Goal: Communication & Community: Participate in discussion

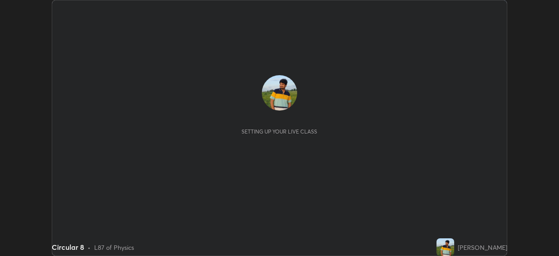
scroll to position [256, 559]
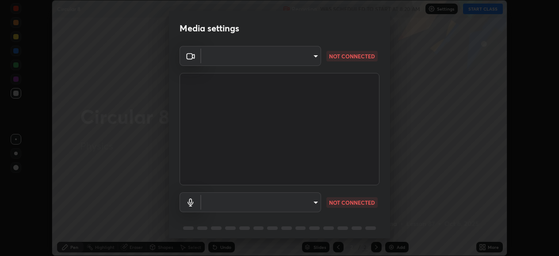
type input "05730faa116fe893cb3bfff37bc48e03cda79a540a9a2906e08a5a6a13fc8772"
type input "default"
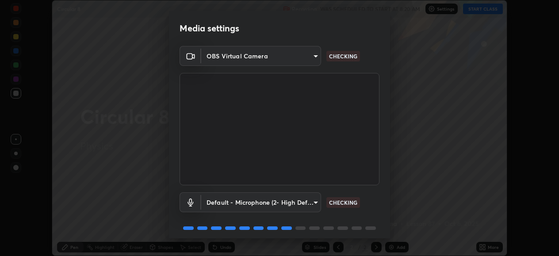
scroll to position [34, 0]
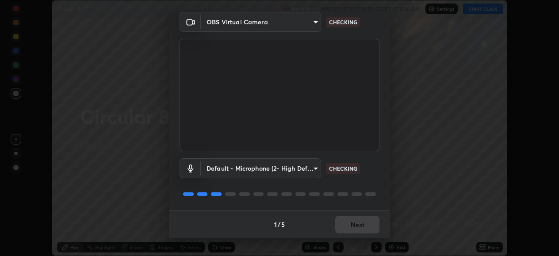
click at [353, 226] on div "1 / 5 Next" at bounding box center [279, 224] width 221 height 28
click at [350, 223] on div "1 / 5 Next" at bounding box center [279, 224] width 221 height 28
click at [350, 221] on div "1 / 5 Next" at bounding box center [279, 224] width 221 height 28
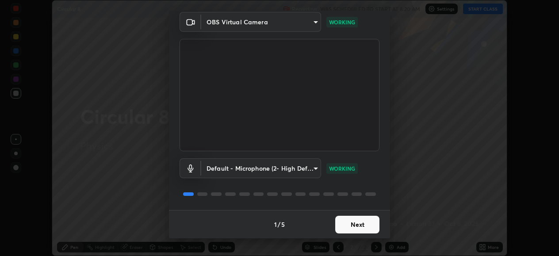
click at [350, 221] on button "Next" at bounding box center [357, 225] width 44 height 18
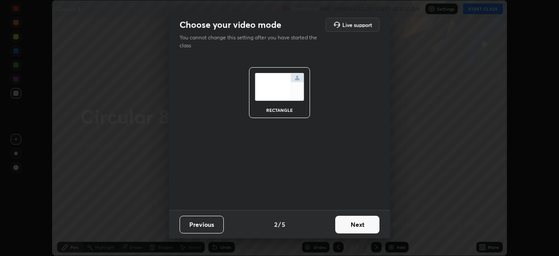
click at [352, 222] on button "Next" at bounding box center [357, 225] width 44 height 18
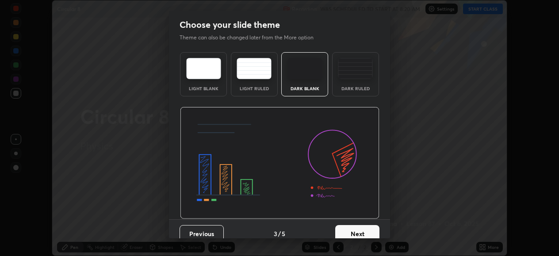
click at [352, 225] on button "Next" at bounding box center [357, 234] width 44 height 18
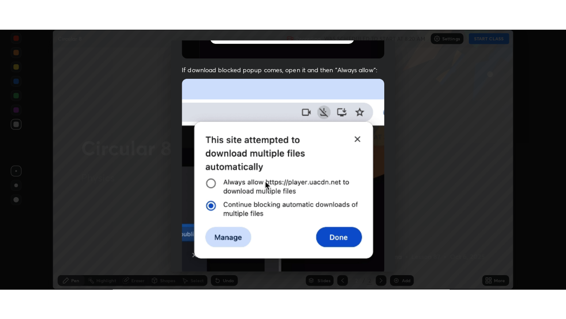
scroll to position [215, 0]
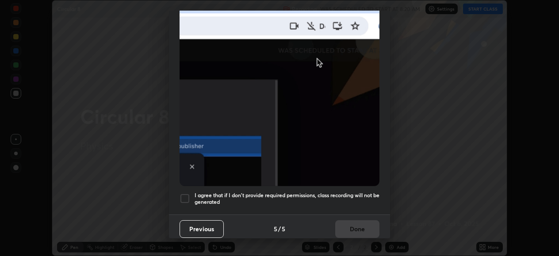
click at [184, 193] on div at bounding box center [185, 198] width 11 height 11
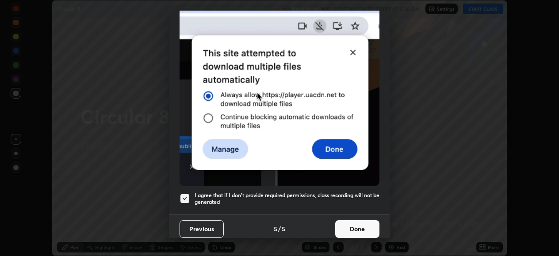
click at [350, 223] on button "Done" at bounding box center [357, 229] width 44 height 18
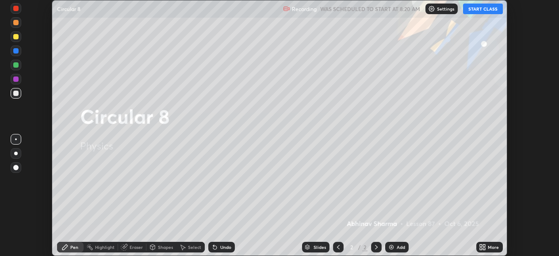
click at [492, 6] on button "START CLASS" at bounding box center [483, 9] width 40 height 11
click at [485, 244] on icon at bounding box center [482, 247] width 7 height 7
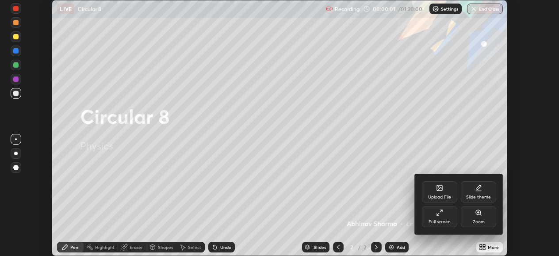
click at [444, 215] on div "Full screen" at bounding box center [439, 216] width 35 height 21
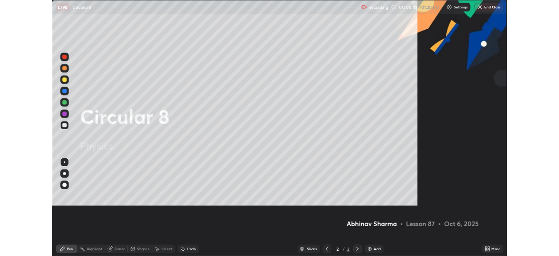
scroll to position [319, 566]
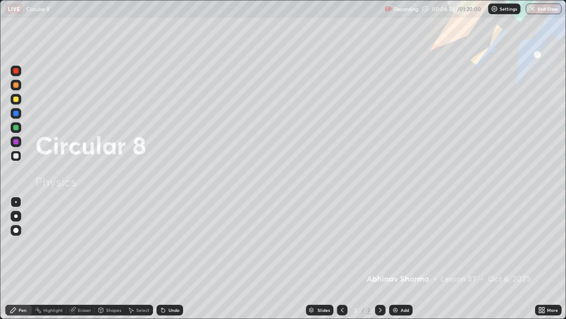
click at [396, 256] on img at bounding box center [395, 309] width 7 height 7
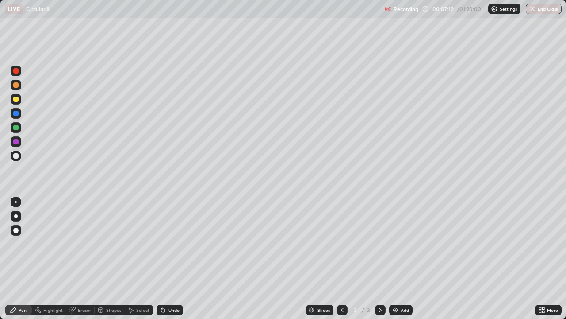
click at [86, 256] on div "Eraser" at bounding box center [84, 310] width 13 height 4
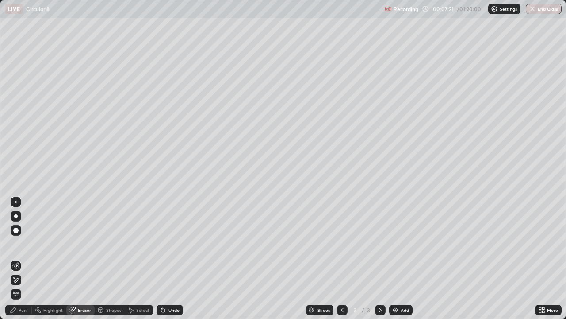
click at [25, 256] on div "Pen" at bounding box center [23, 310] width 8 height 4
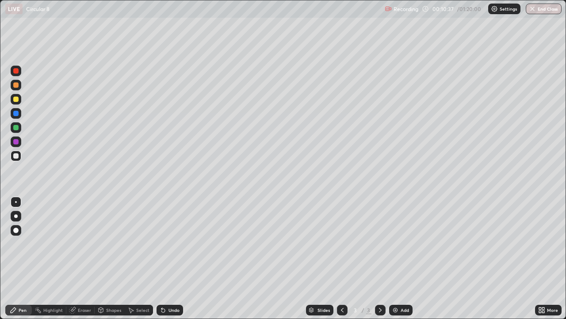
click at [400, 256] on div "Add" at bounding box center [400, 309] width 23 height 11
click at [169, 256] on div "Undo" at bounding box center [174, 310] width 11 height 4
click at [165, 256] on div "Undo" at bounding box center [170, 309] width 27 height 11
click at [170, 256] on div "Undo" at bounding box center [174, 310] width 11 height 4
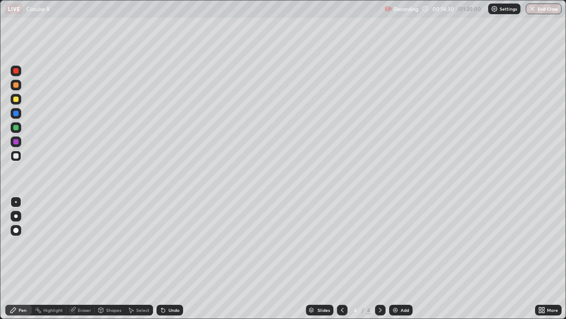
click at [170, 256] on div "Undo" at bounding box center [174, 310] width 11 height 4
click at [169, 256] on div "Undo" at bounding box center [174, 310] width 11 height 4
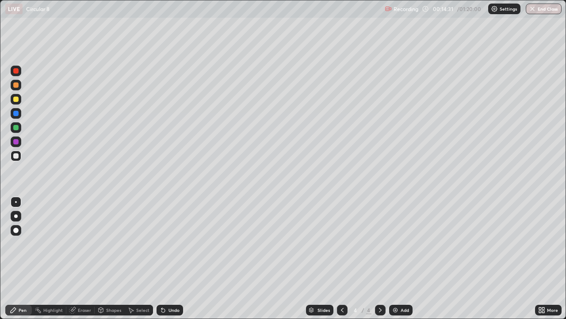
click at [169, 256] on div "Undo" at bounding box center [174, 310] width 11 height 4
click at [171, 256] on div "Undo" at bounding box center [174, 310] width 11 height 4
click at [169, 256] on div "Undo" at bounding box center [174, 310] width 11 height 4
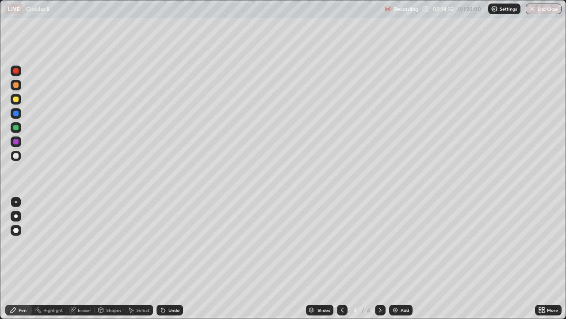
click at [169, 256] on div "Undo" at bounding box center [174, 310] width 11 height 4
click at [15, 98] on div at bounding box center [15, 98] width 5 height 5
click at [20, 84] on div at bounding box center [16, 85] width 11 height 11
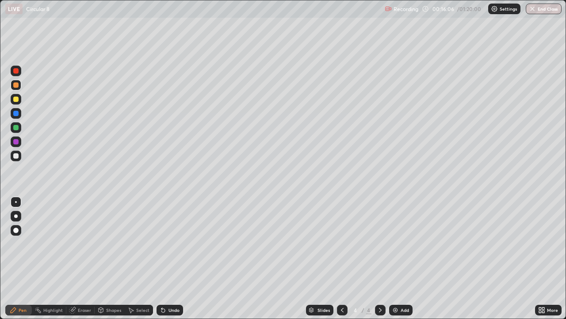
click at [18, 158] on div at bounding box center [15, 155] width 5 height 5
click at [21, 154] on div at bounding box center [16, 155] width 11 height 11
click at [16, 99] on div at bounding box center [15, 98] width 5 height 5
click at [19, 128] on div at bounding box center [16, 127] width 11 height 11
click at [86, 256] on div "Eraser" at bounding box center [84, 310] width 13 height 4
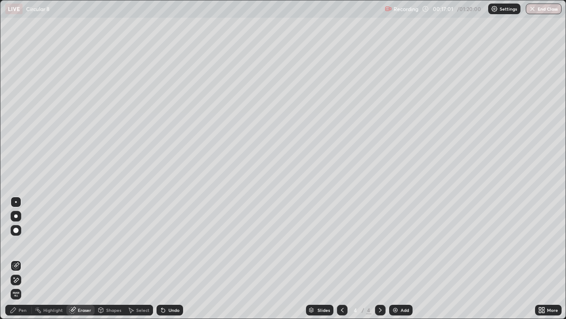
click at [21, 256] on div "Pen" at bounding box center [23, 310] width 8 height 4
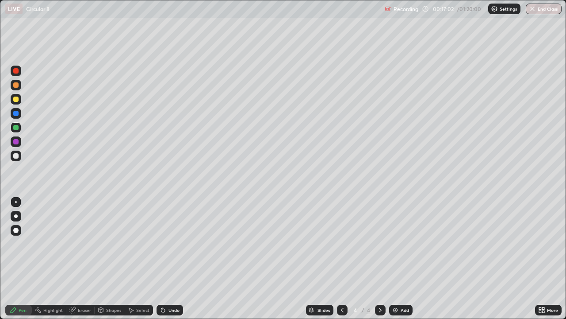
click at [17, 128] on div at bounding box center [15, 127] width 5 height 5
click at [18, 153] on div at bounding box center [16, 155] width 11 height 11
click at [399, 256] on div "Add" at bounding box center [400, 309] width 23 height 11
click at [85, 256] on div "Eraser" at bounding box center [84, 310] width 13 height 4
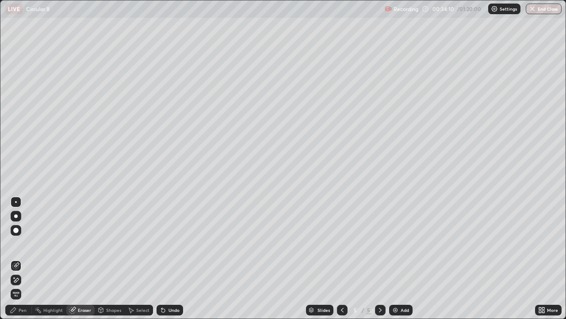
click at [13, 256] on div "Erase all" at bounding box center [16, 294] width 11 height 11
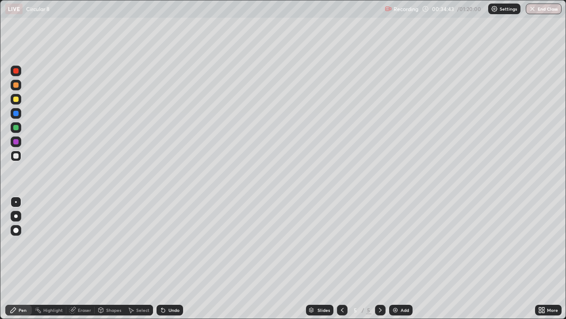
click at [16, 113] on div at bounding box center [15, 113] width 5 height 5
click at [17, 155] on div at bounding box center [15, 155] width 5 height 5
click at [402, 256] on div "Add" at bounding box center [405, 310] width 8 height 4
click at [16, 100] on div at bounding box center [15, 98] width 5 height 5
click at [20, 85] on div at bounding box center [16, 85] width 11 height 11
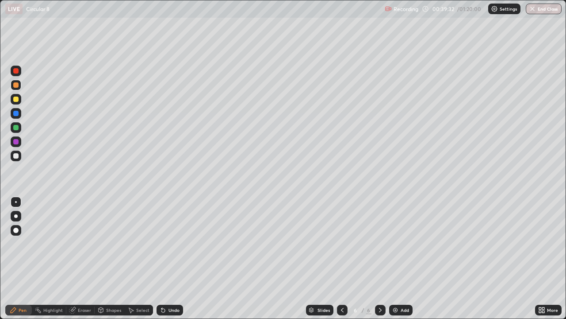
click at [175, 256] on div "Undo" at bounding box center [174, 310] width 11 height 4
click at [20, 156] on div at bounding box center [16, 155] width 11 height 11
click at [399, 256] on div "Add" at bounding box center [400, 309] width 23 height 11
click at [342, 256] on icon at bounding box center [342, 309] width 7 height 7
click at [404, 256] on div "Add" at bounding box center [405, 310] width 8 height 4
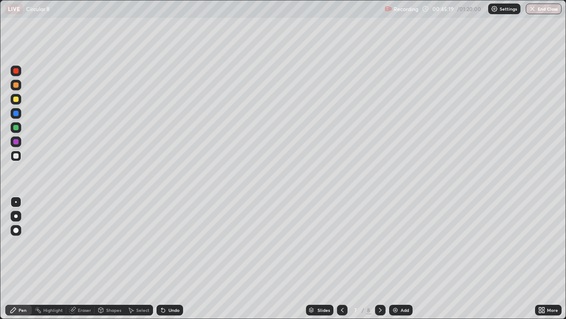
click at [19, 127] on div at bounding box center [16, 127] width 11 height 11
click at [16, 155] on div at bounding box center [15, 155] width 5 height 5
click at [405, 256] on div "Add" at bounding box center [400, 309] width 23 height 11
click at [15, 127] on div at bounding box center [15, 127] width 5 height 5
click at [15, 155] on div at bounding box center [15, 155] width 5 height 5
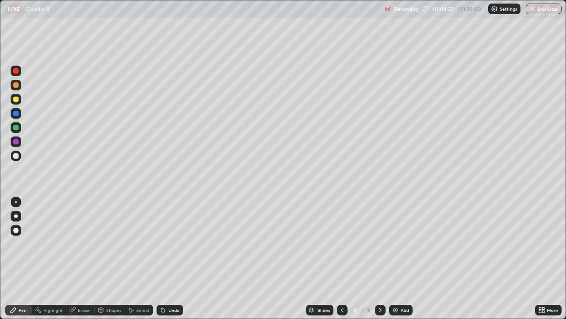
click at [174, 256] on div "Undo" at bounding box center [174, 310] width 11 height 4
click at [404, 256] on div "Add" at bounding box center [405, 310] width 8 height 4
click at [16, 99] on div at bounding box center [15, 98] width 5 height 5
click at [15, 159] on div at bounding box center [16, 155] width 11 height 11
click at [341, 256] on icon at bounding box center [342, 309] width 7 height 7
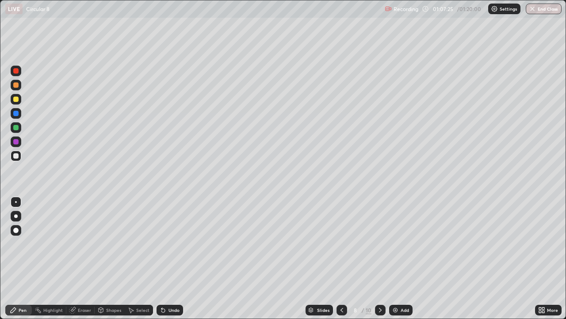
click at [412, 256] on div "Add" at bounding box center [400, 309] width 23 height 11
click at [543, 9] on button "End Class" at bounding box center [544, 9] width 36 height 11
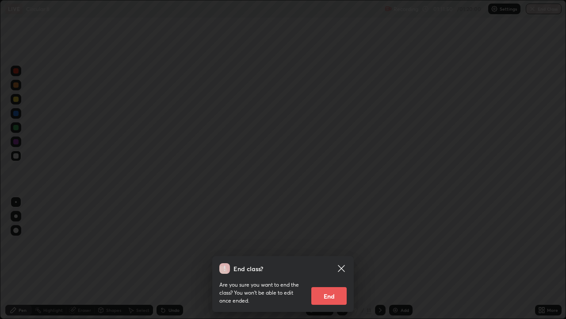
click at [333, 256] on button "End" at bounding box center [329, 296] width 35 height 18
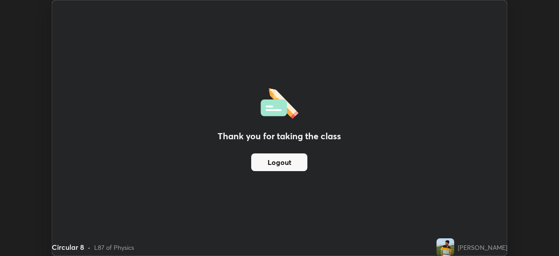
scroll to position [43994, 43691]
